Goal: Find specific page/section: Find specific page/section

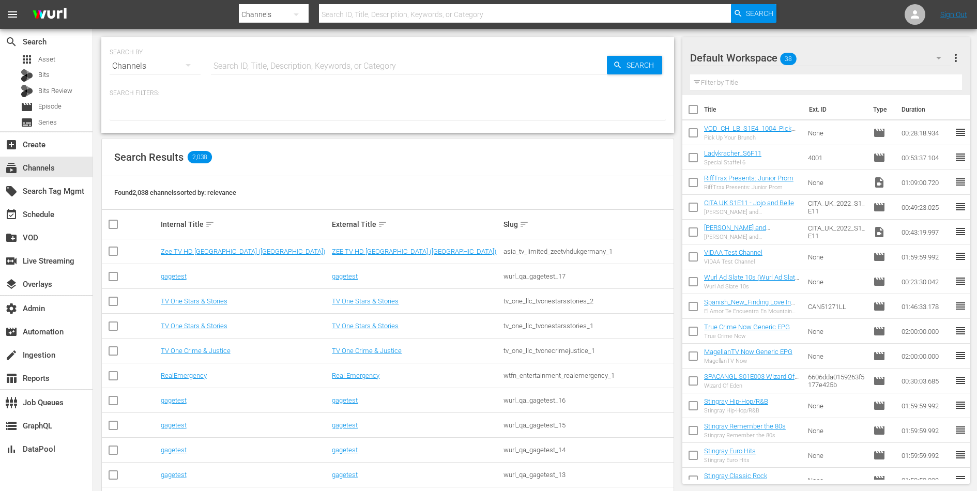
click at [357, 113] on div at bounding box center [388, 112] width 556 height 18
click at [374, 68] on input "text" at bounding box center [409, 66] width 396 height 25
click at [433, 104] on div at bounding box center [388, 112] width 556 height 18
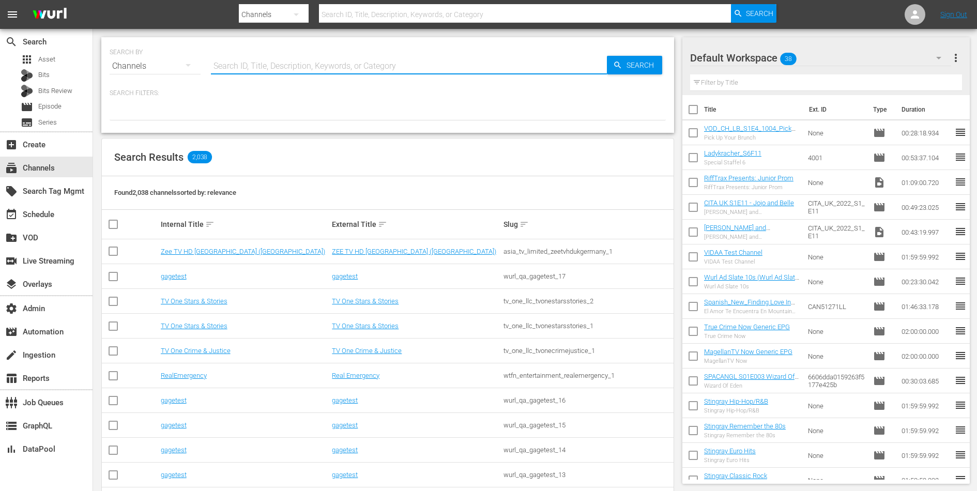
click at [410, 69] on input "text" at bounding box center [409, 66] width 396 height 25
paste input "glorykickboxing_glorykickboxing_1"
type input "glorykickboxing_glorykickboxing_1"
drag, startPoint x: 274, startPoint y: 69, endPoint x: 391, endPoint y: 69, distance: 116.8
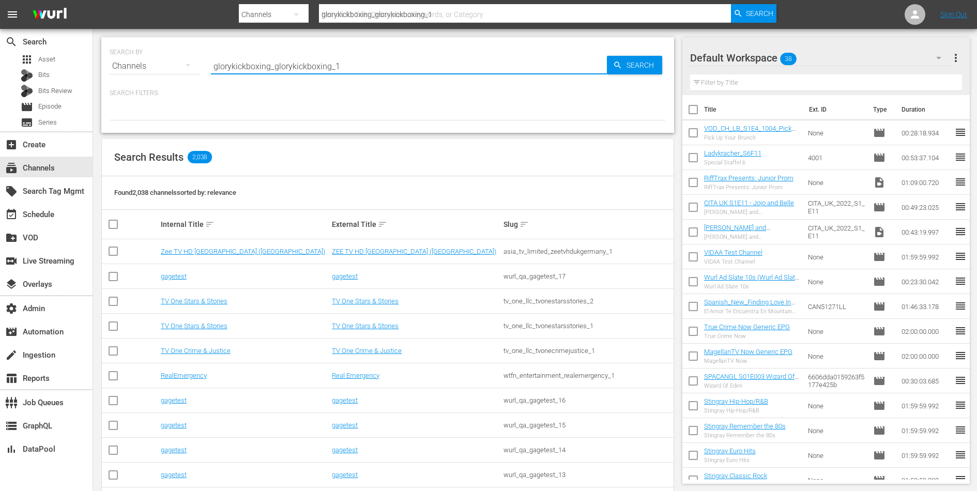
click at [391, 69] on input "glorykickboxing_glorykickboxing_1" at bounding box center [409, 66] width 396 height 25
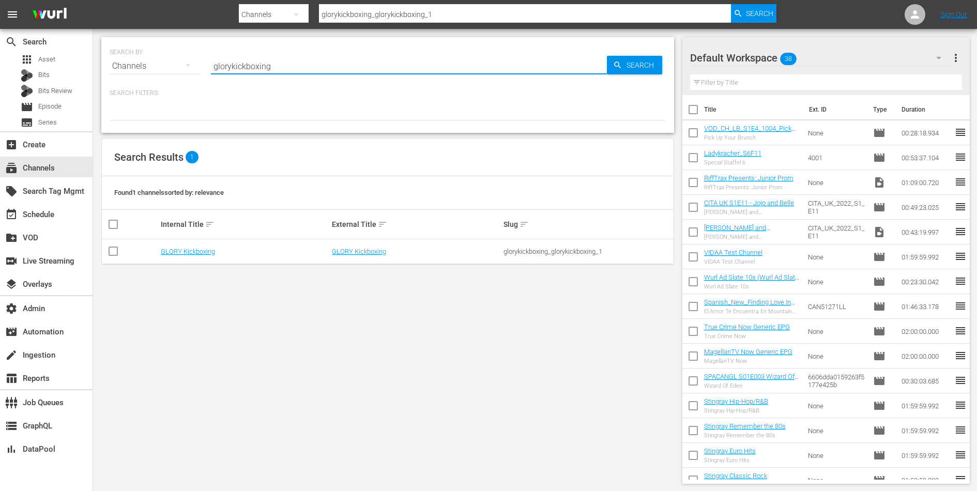
type input "glorykickboxing"
click at [319, 68] on input "glorykickboxing" at bounding box center [409, 66] width 396 height 25
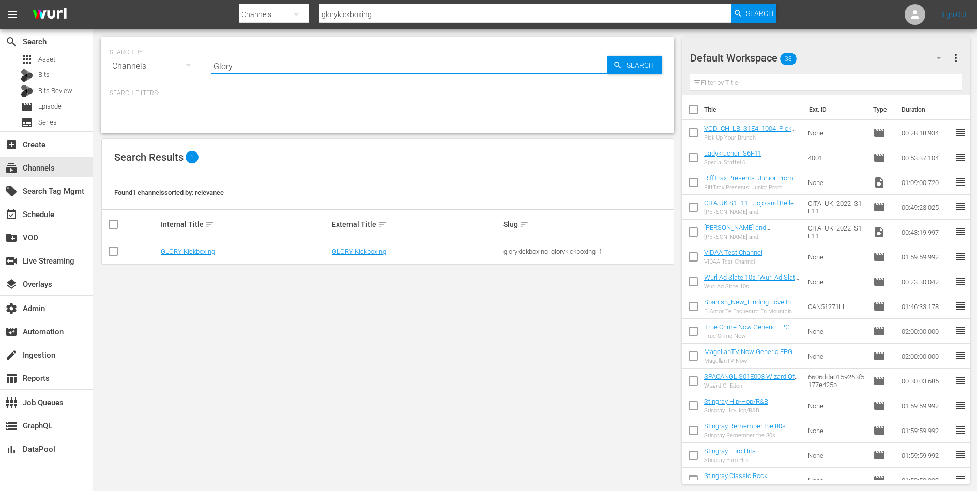
type input "Glory"
click at [198, 248] on link "GLORY Kickboxing" at bounding box center [188, 252] width 54 height 8
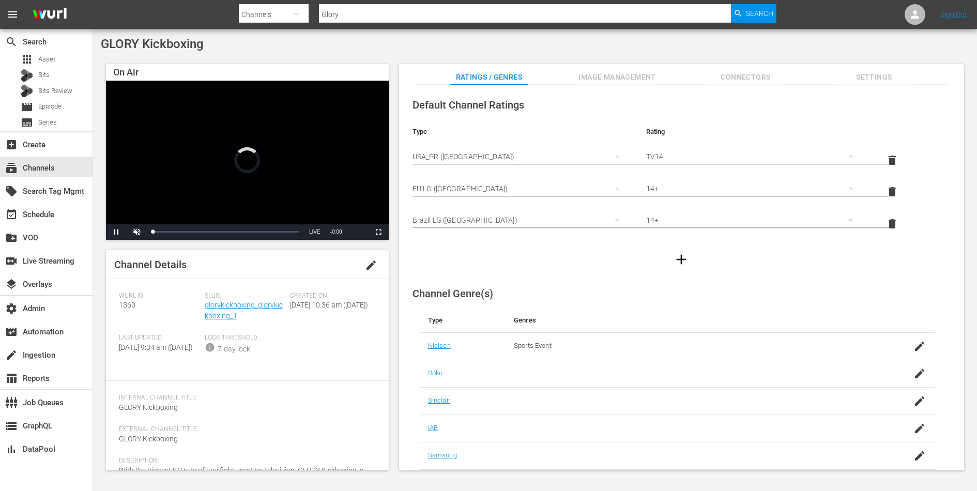
scroll to position [111, 0]
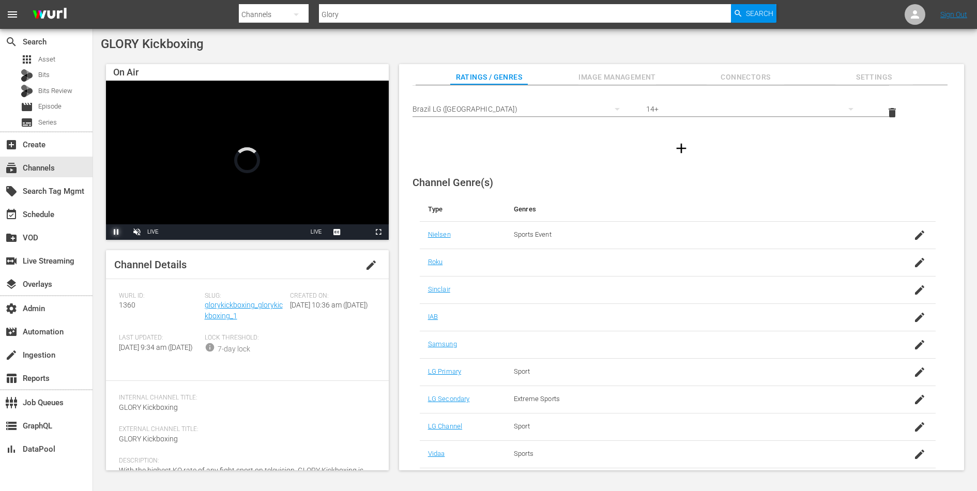
click at [116, 232] on span "Video Player" at bounding box center [116, 232] width 0 height 0
